Goal: Transaction & Acquisition: Purchase product/service

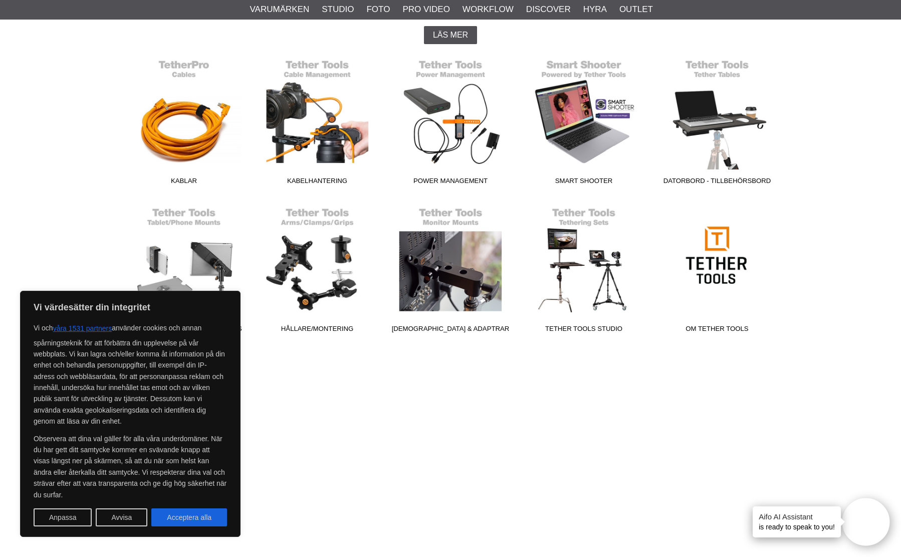
scroll to position [265, 0]
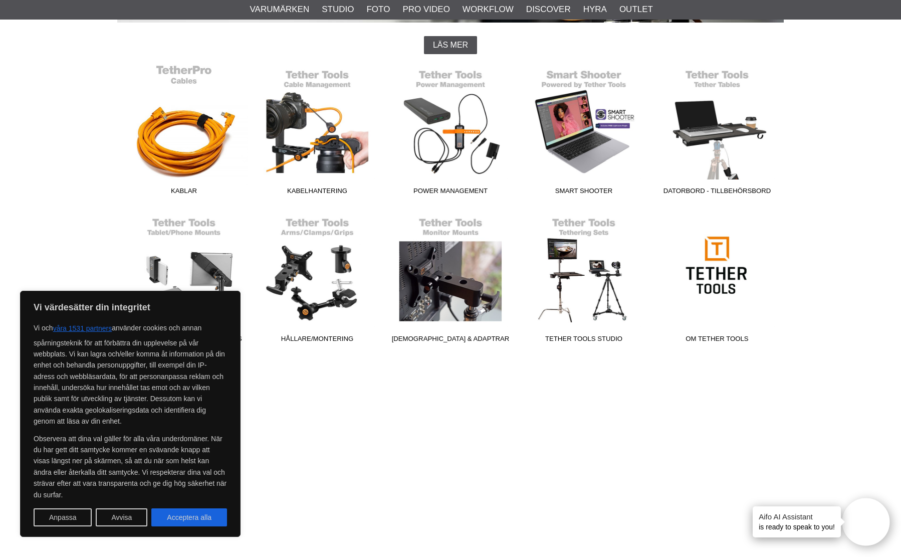
click at [218, 125] on link "Kablar" at bounding box center [183, 131] width 133 height 135
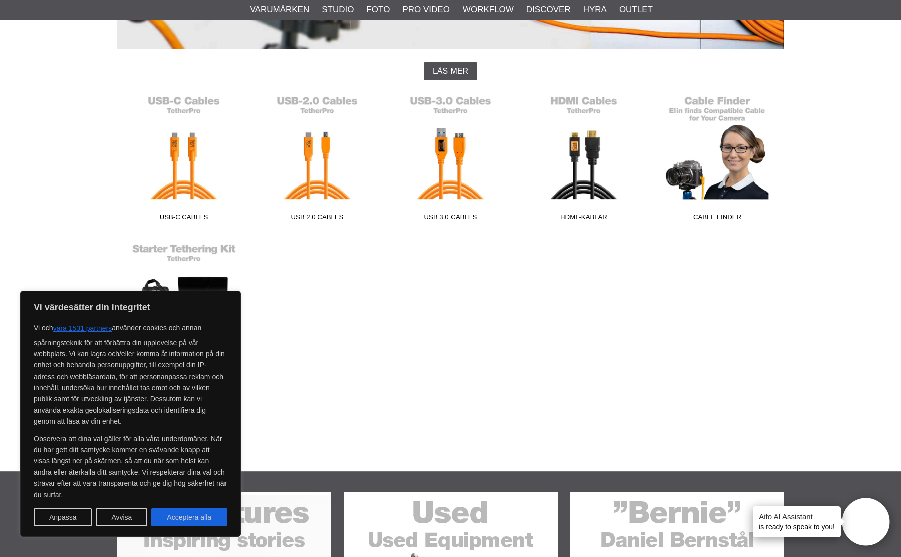
scroll to position [238, 0]
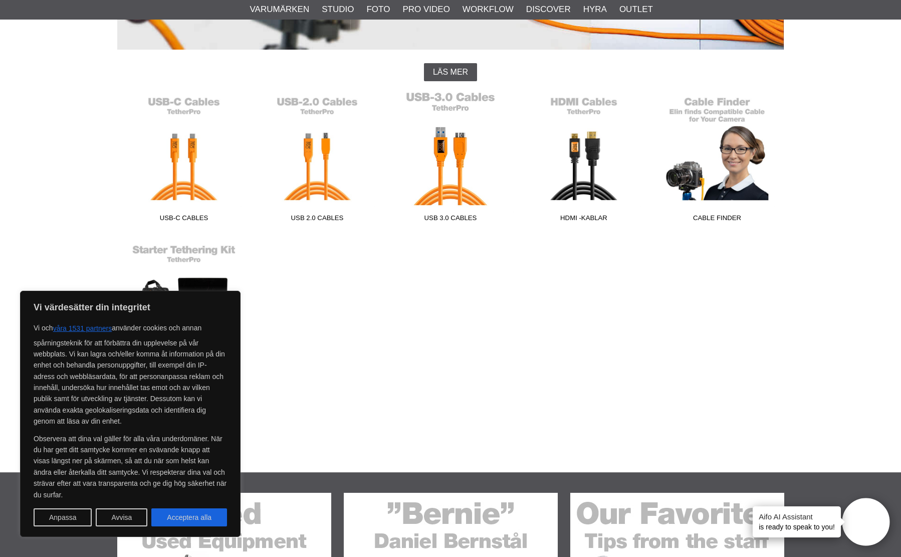
click at [460, 157] on link "USB 3.0 Cables" at bounding box center [450, 158] width 133 height 135
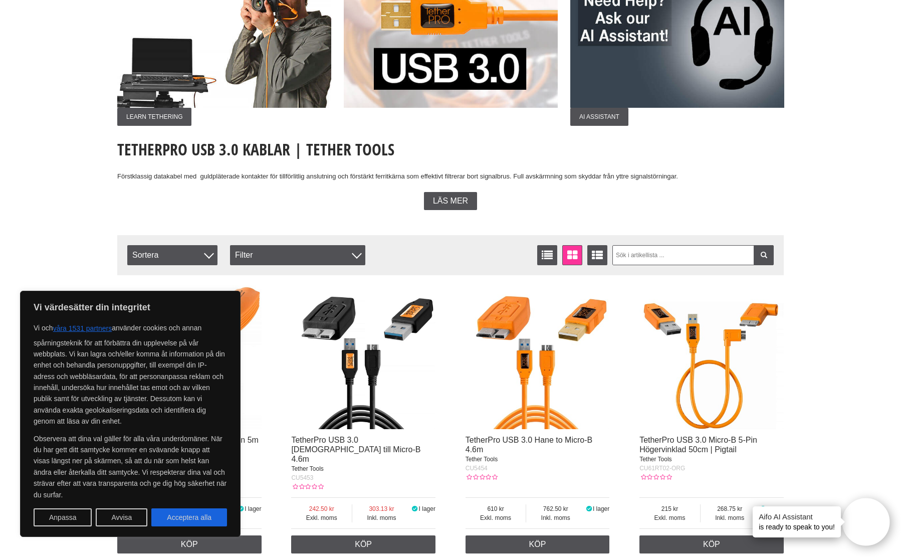
scroll to position [145, 0]
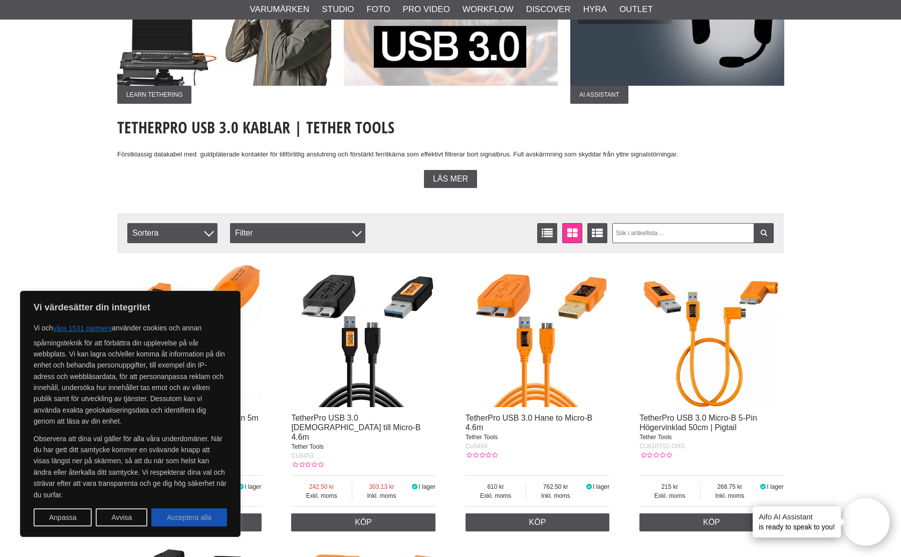
click at [192, 512] on button "Acceptera alla" at bounding box center [189, 517] width 76 height 18
checkbox input "true"
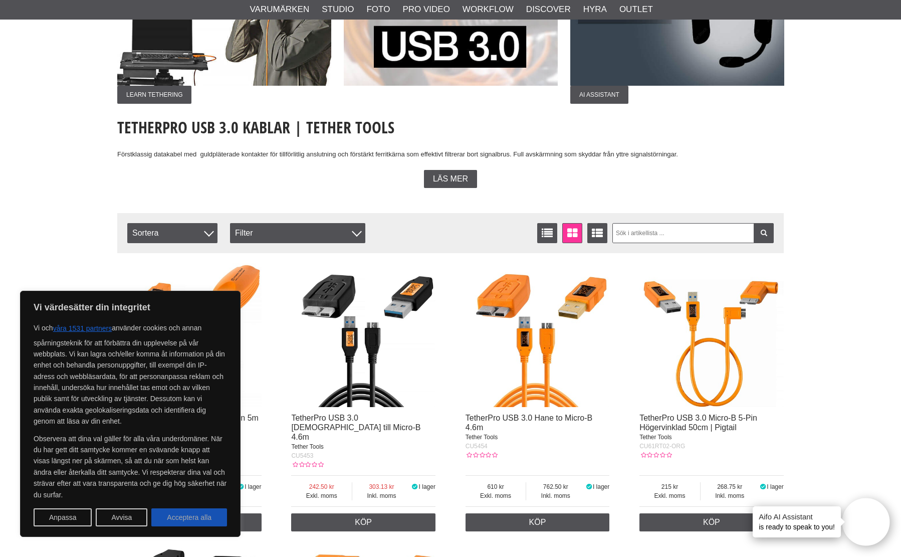
checkbox input "true"
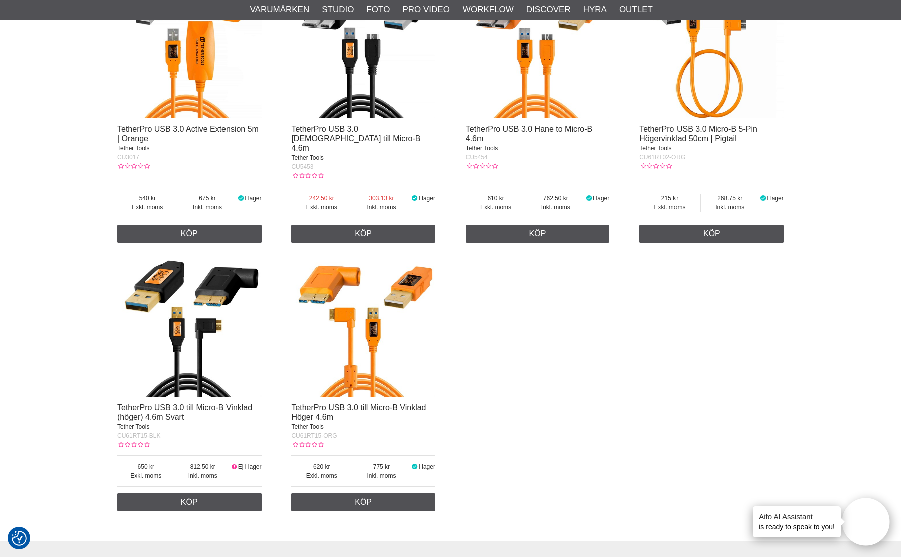
scroll to position [438, 0]
